Goal: Information Seeking & Learning: Check status

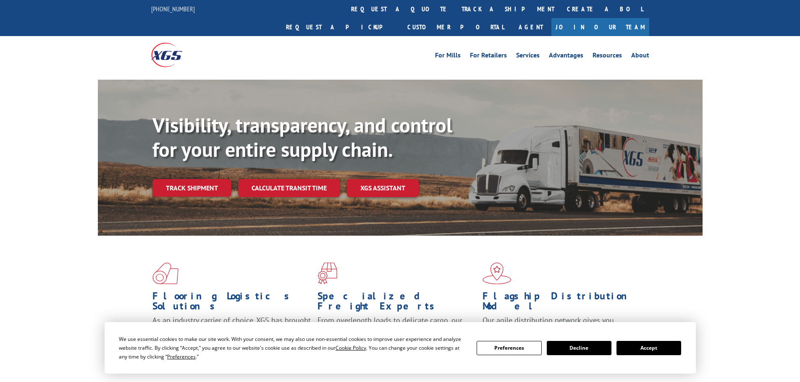
click at [195, 181] on div "Visibility, transparency, and control for your entire supply chain. Track shipm…" at bounding box center [427, 171] width 550 height 117
click at [187, 179] on link "Track shipment" at bounding box center [191, 188] width 79 height 18
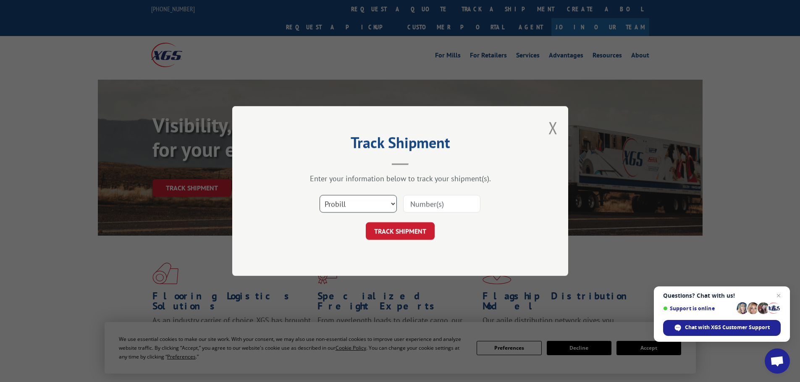
click at [394, 203] on select "Select category... Probill BOL PO" at bounding box center [357, 204] width 77 height 18
select select "bol"
click at [319, 195] on select "Select category... Probill BOL PO" at bounding box center [357, 204] width 77 height 18
paste input "#NHDCEMGRA1224"
type input "#NHDCEMGRA1224"
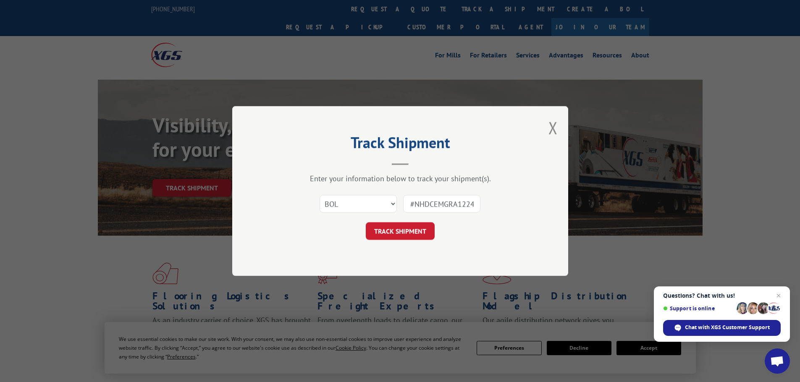
drag, startPoint x: 475, startPoint y: 200, endPoint x: 401, endPoint y: 190, distance: 74.6
click at [401, 190] on div "Enter your information below to track your shipment(s). Select category... Prob…" at bounding box center [400, 207] width 252 height 66
click at [394, 205] on select "Select category... Probill BOL PO" at bounding box center [357, 204] width 77 height 18
select select "po"
click at [319, 195] on select "Select category... Probill BOL PO" at bounding box center [357, 204] width 77 height 18
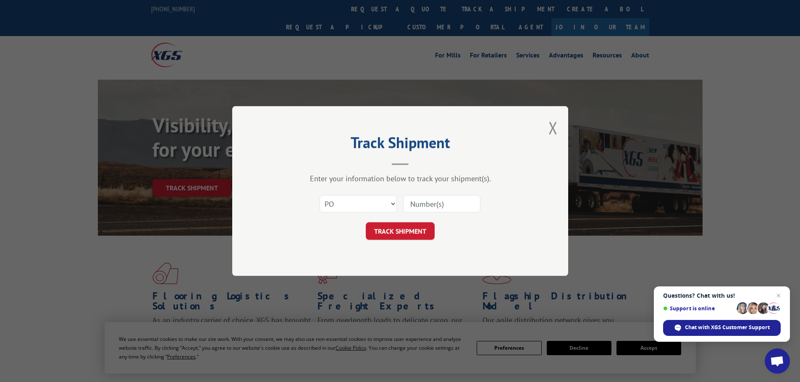
click at [419, 207] on input at bounding box center [441, 204] width 77 height 18
type input "30544992"
click at [408, 230] on button "TRACK SHIPMENT" at bounding box center [400, 231] width 69 height 18
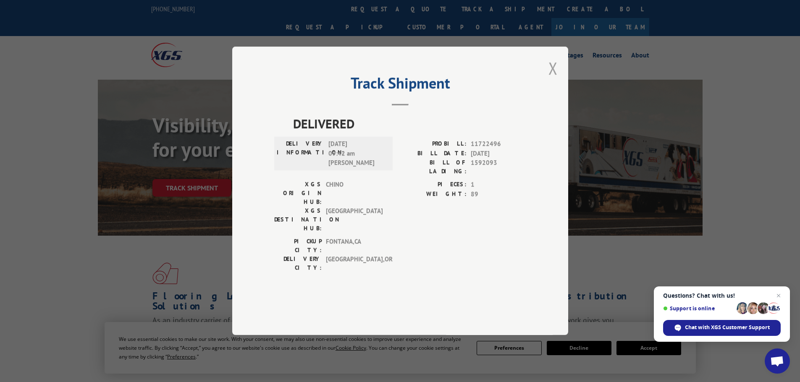
click at [553, 79] on button "Close modal" at bounding box center [552, 68] width 9 height 22
